Goal: Task Accomplishment & Management: Manage account settings

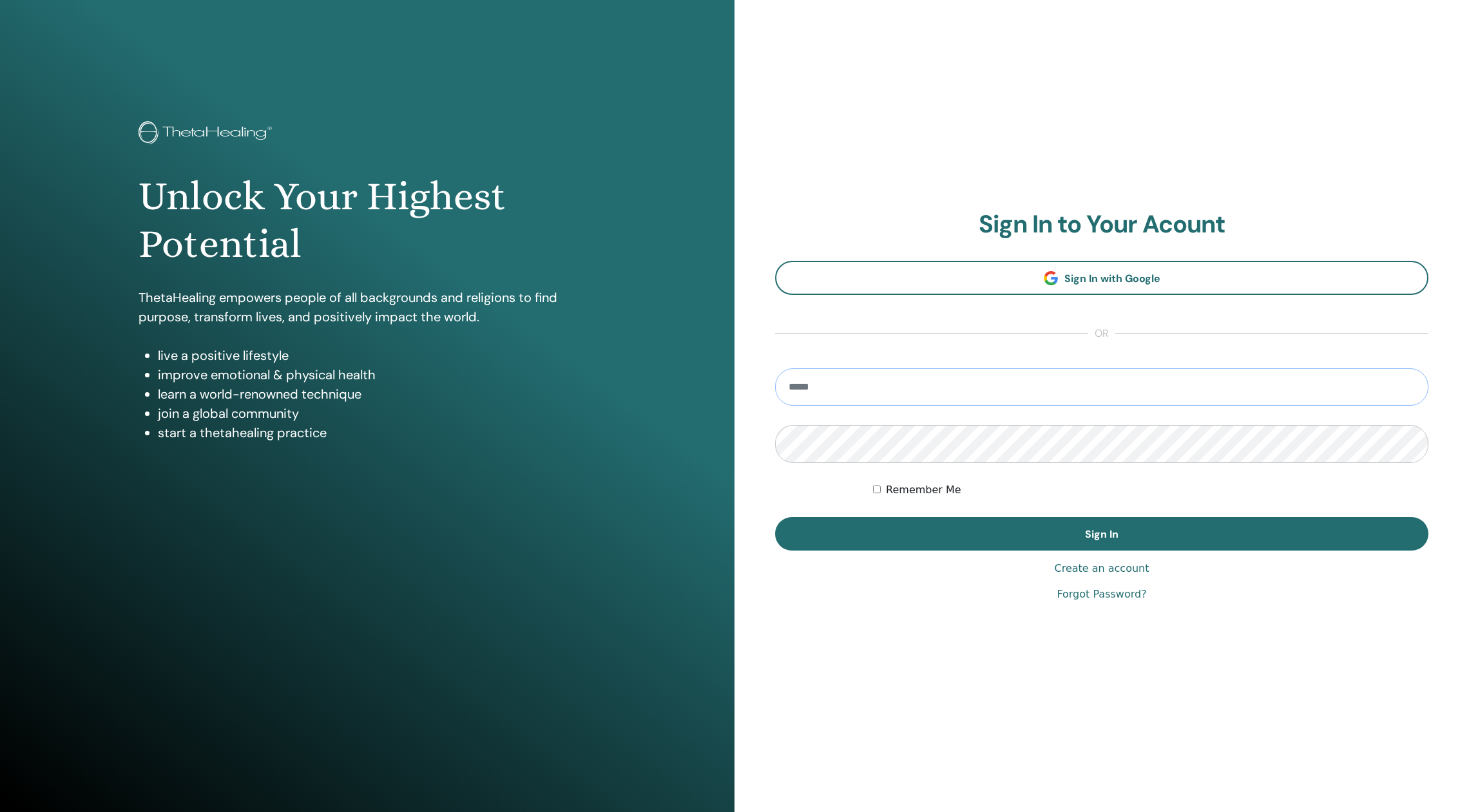
type input "**********"
click at [1101, 534] on button "Sign In" at bounding box center [1101, 534] width 653 height 34
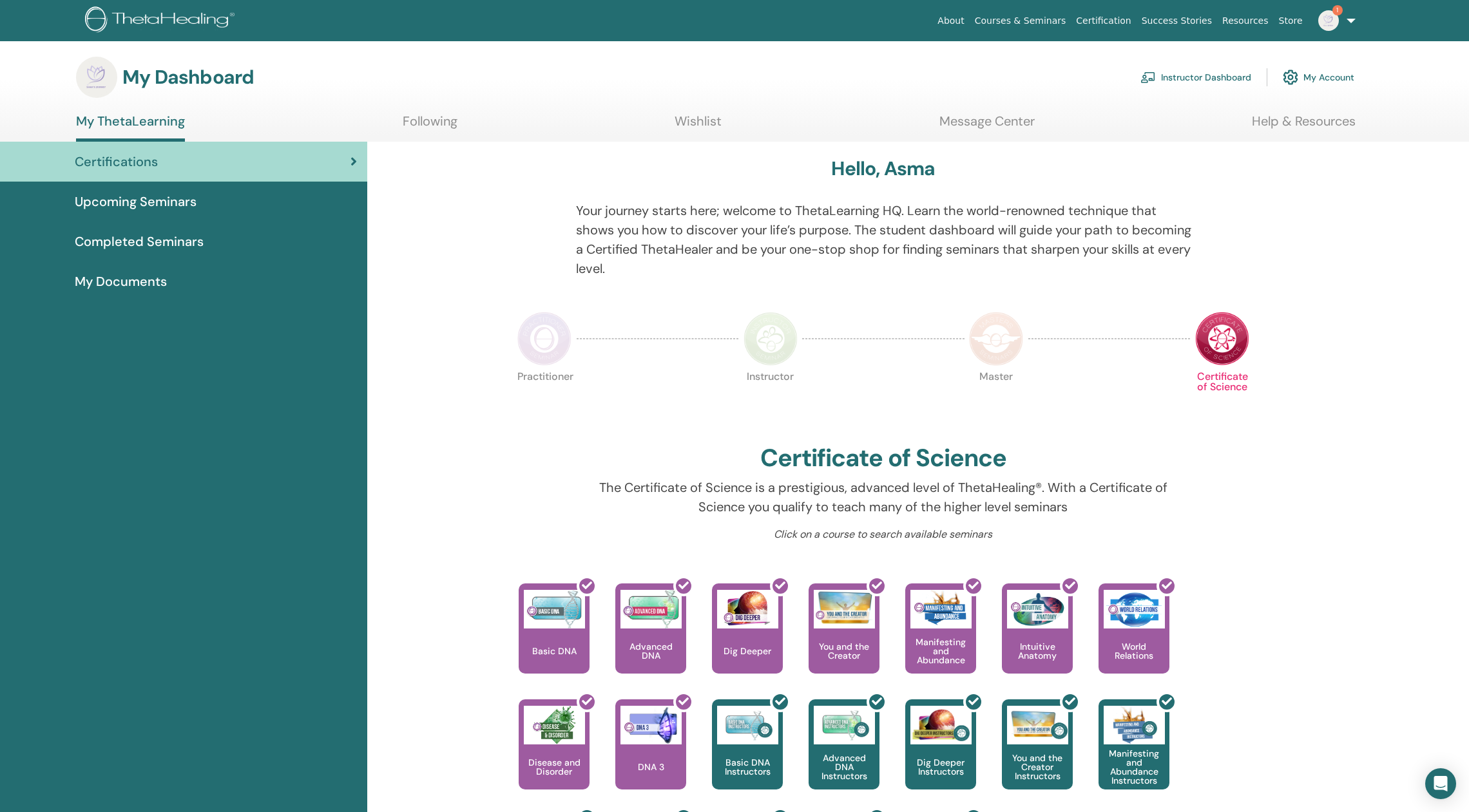
click at [1192, 79] on link "Instructor Dashboard" at bounding box center [1196, 77] width 111 height 29
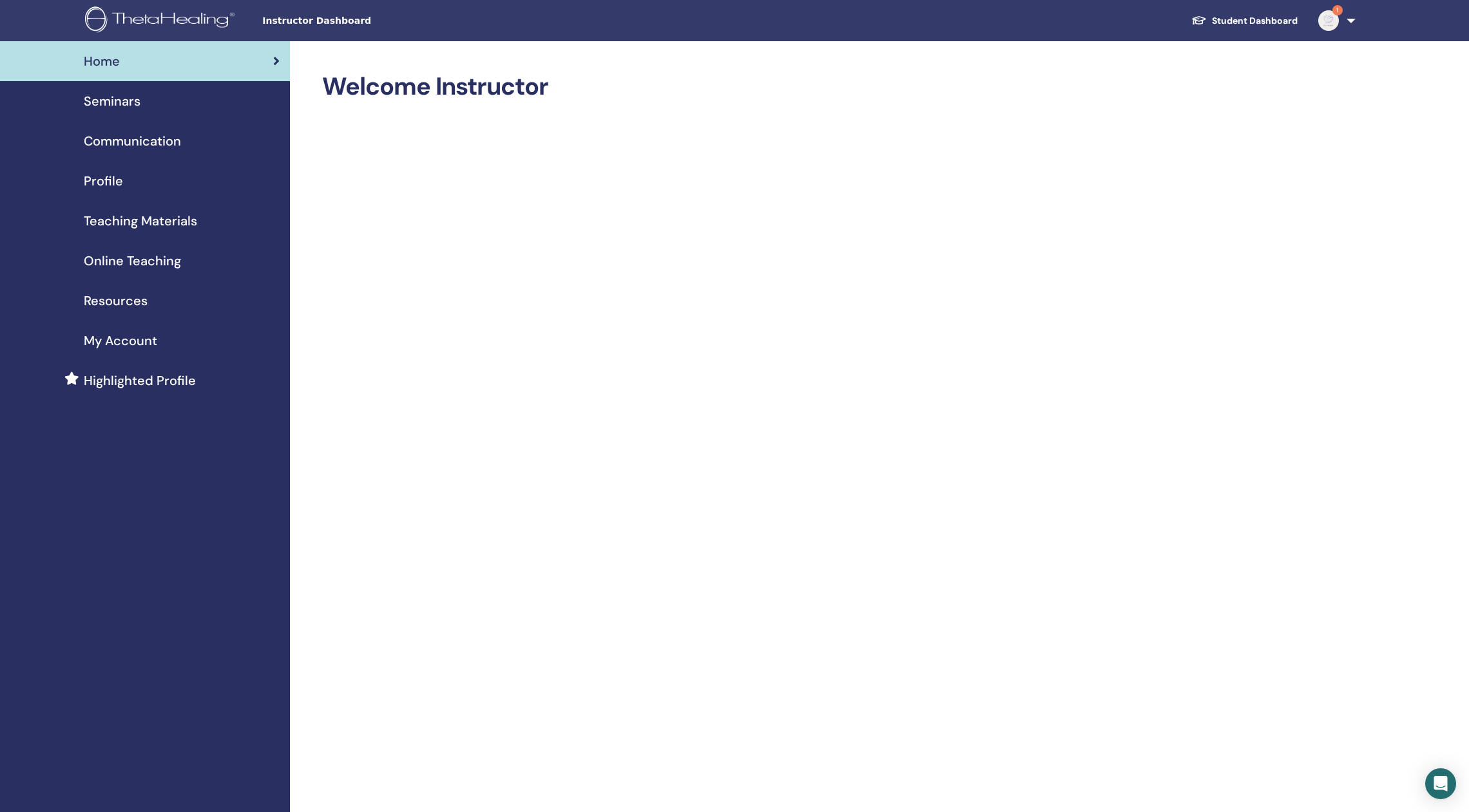
click at [186, 104] on div "Seminars" at bounding box center [145, 101] width 270 height 19
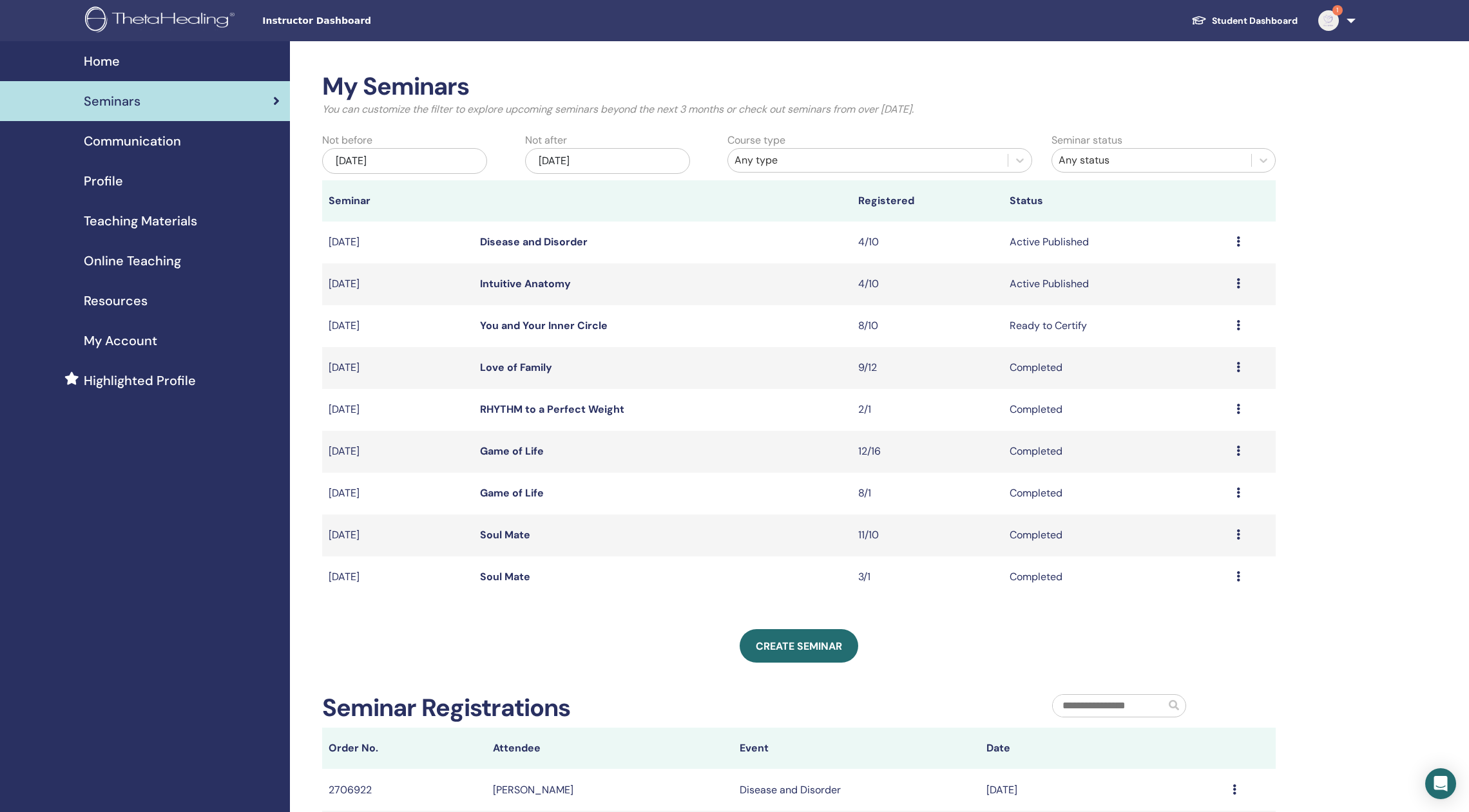
click at [501, 286] on link "Intuitive Anatomy" at bounding box center [525, 284] width 91 height 14
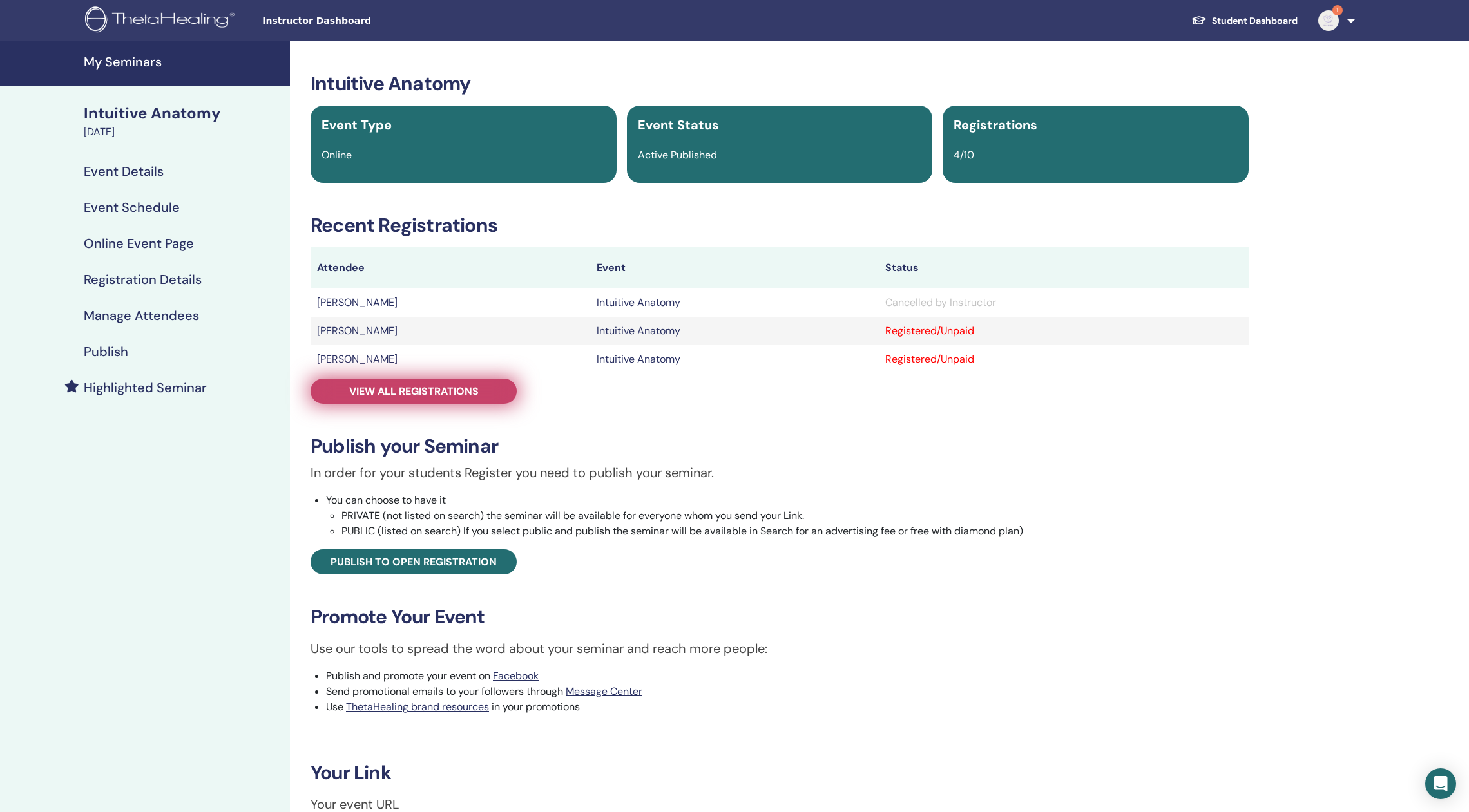
click at [405, 387] on span "View all registrations" at bounding box center [414, 391] width 129 height 14
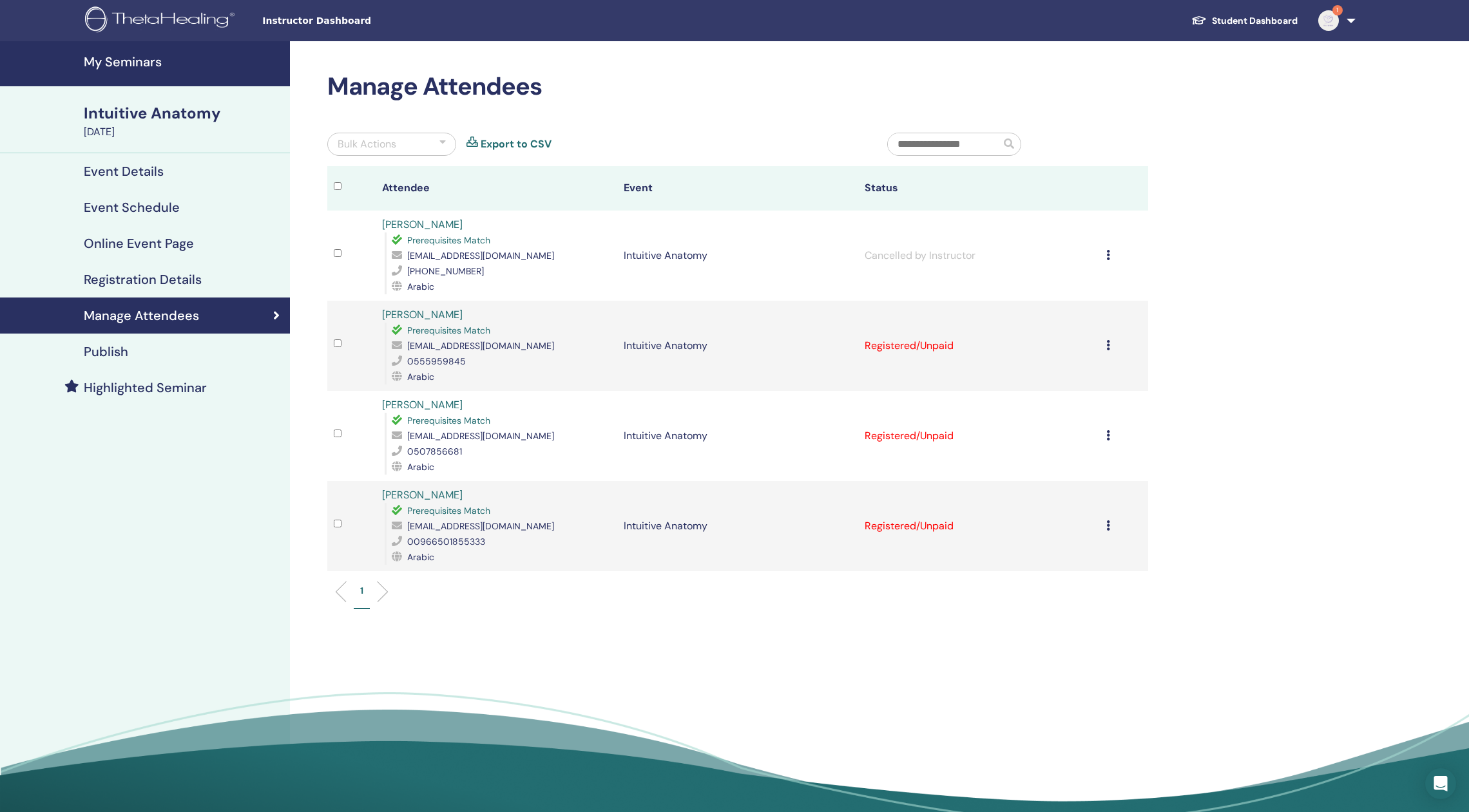
click at [129, 67] on h4 "My Seminars" at bounding box center [183, 62] width 199 height 16
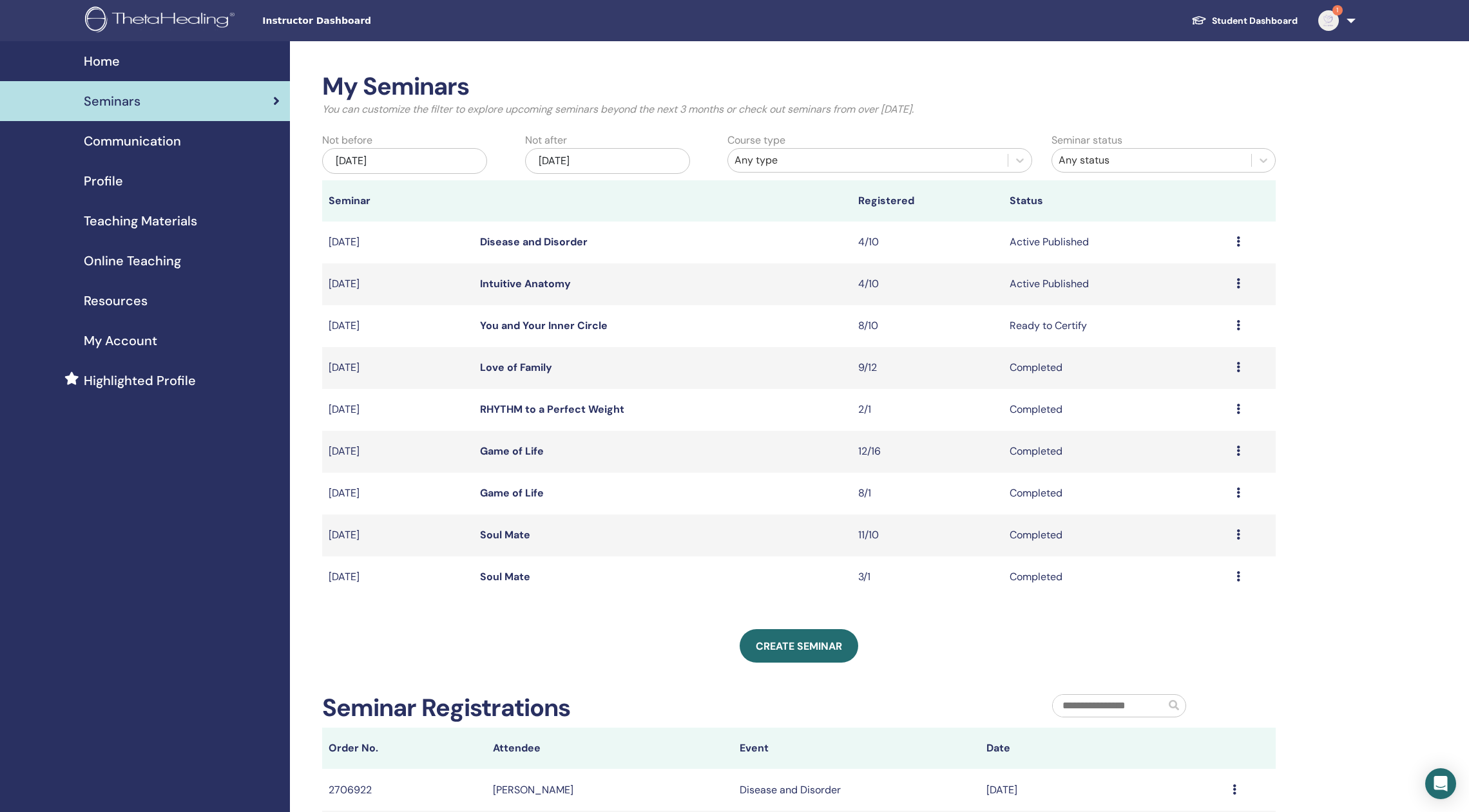
click at [493, 243] on link "Disease and Disorder" at bounding box center [534, 241] width 108 height 14
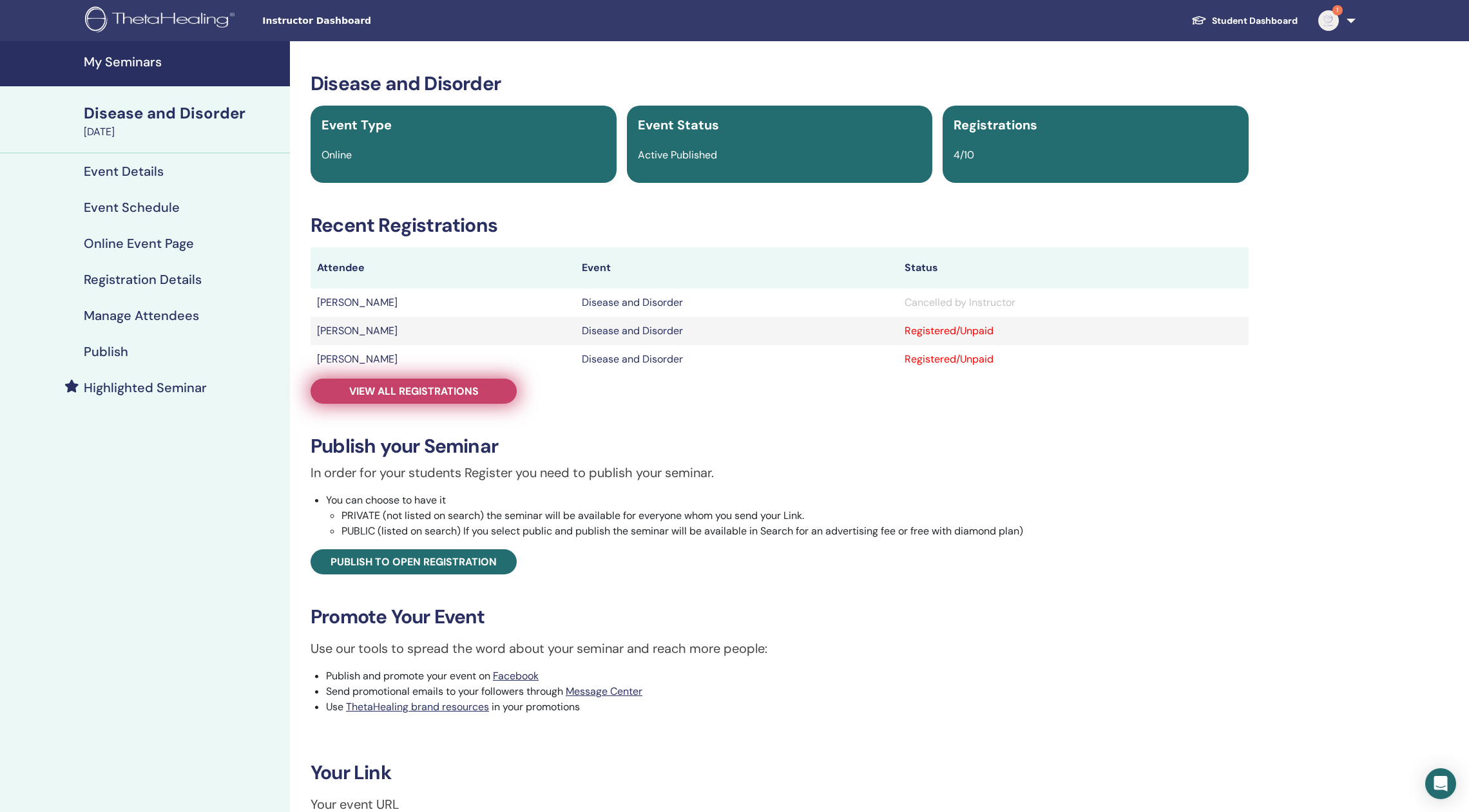
click at [442, 389] on span "View all registrations" at bounding box center [414, 391] width 129 height 14
click at [153, 76] on link "My Seminars" at bounding box center [145, 63] width 290 height 45
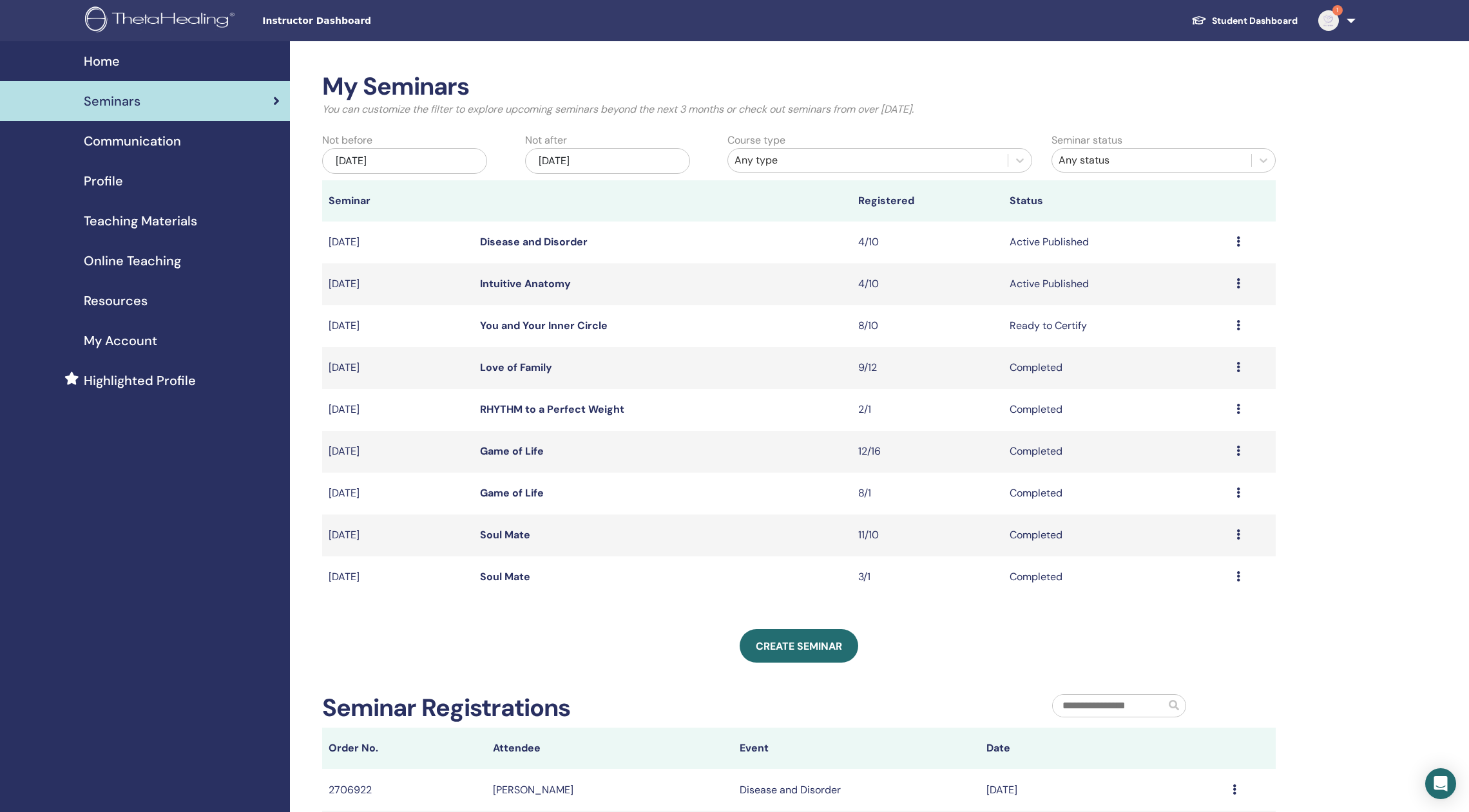
click at [99, 181] on span "Profile" at bounding box center [103, 181] width 40 height 19
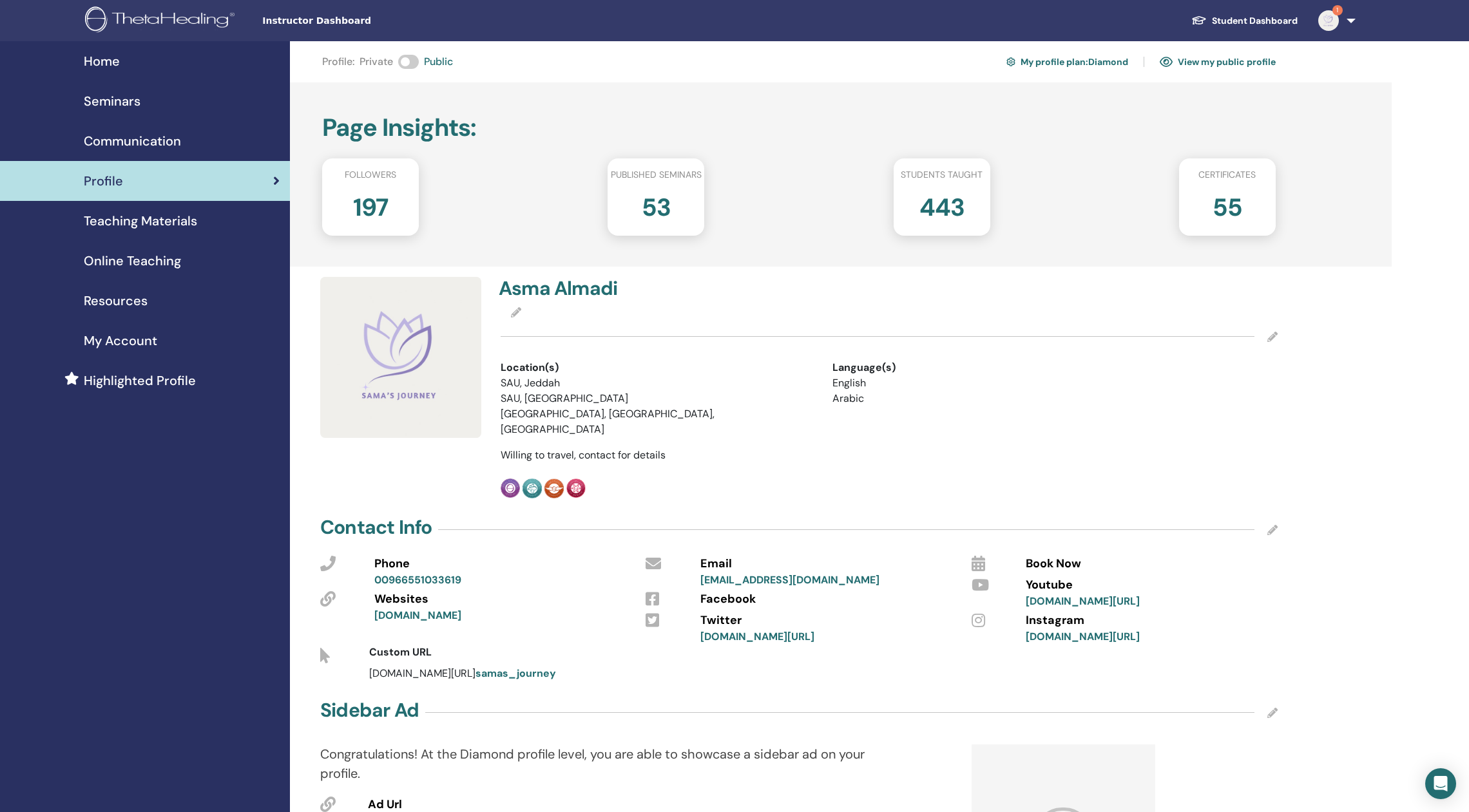
click at [1196, 24] on img at bounding box center [1199, 20] width 16 height 11
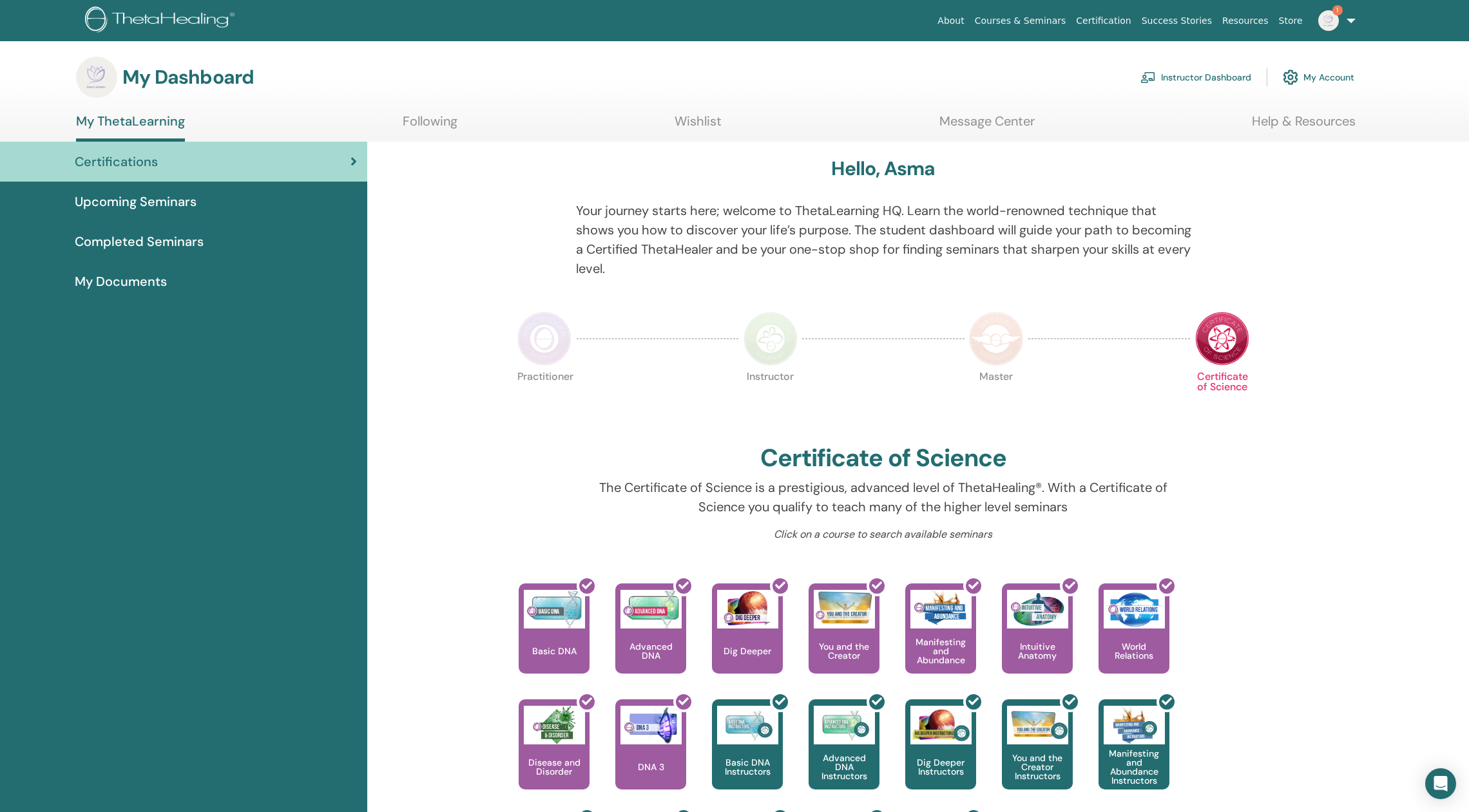
click at [1050, 22] on link "Courses & Seminars" at bounding box center [1020, 21] width 102 height 24
